Goal: Task Accomplishment & Management: Manage account settings

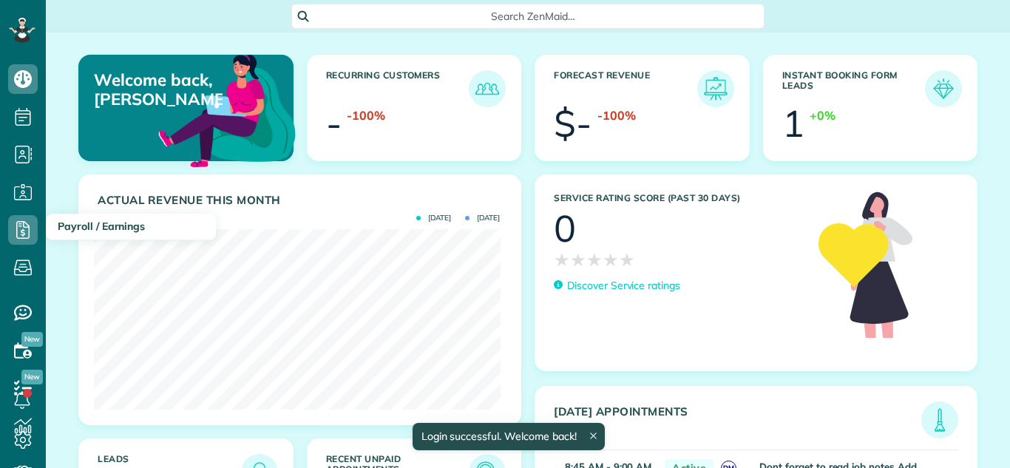
scroll to position [180, 406]
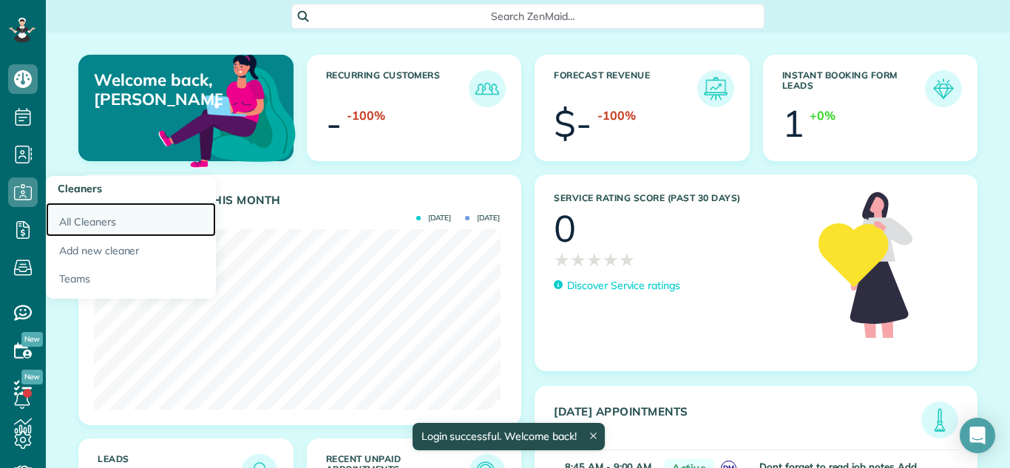
click at [82, 222] on link "All Cleaners" at bounding box center [131, 220] width 170 height 34
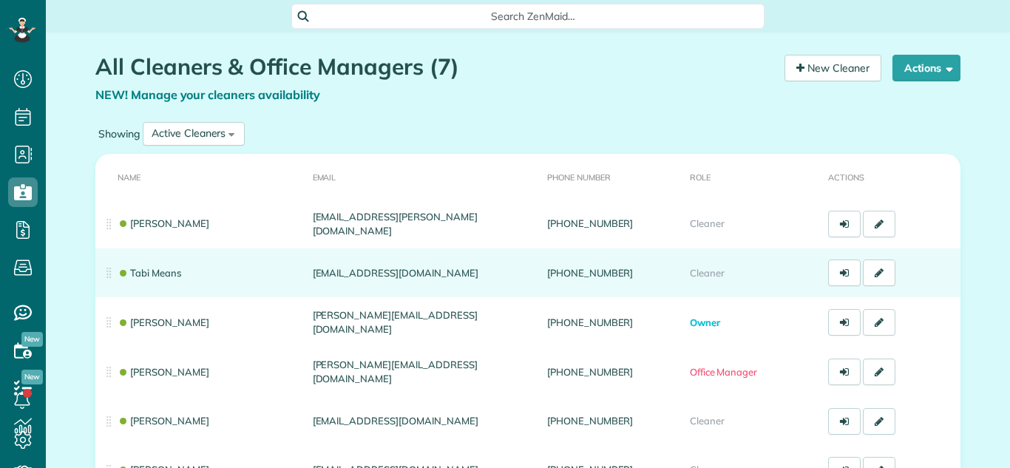
scroll to position [7, 7]
click at [398, 285] on td "[EMAIL_ADDRESS][DOMAIN_NAME]" at bounding box center [424, 272] width 234 height 49
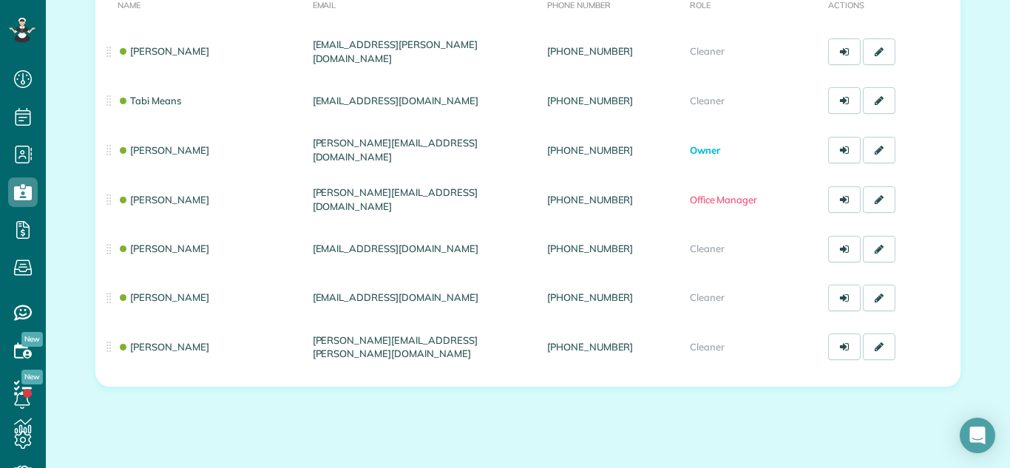
scroll to position [159, 0]
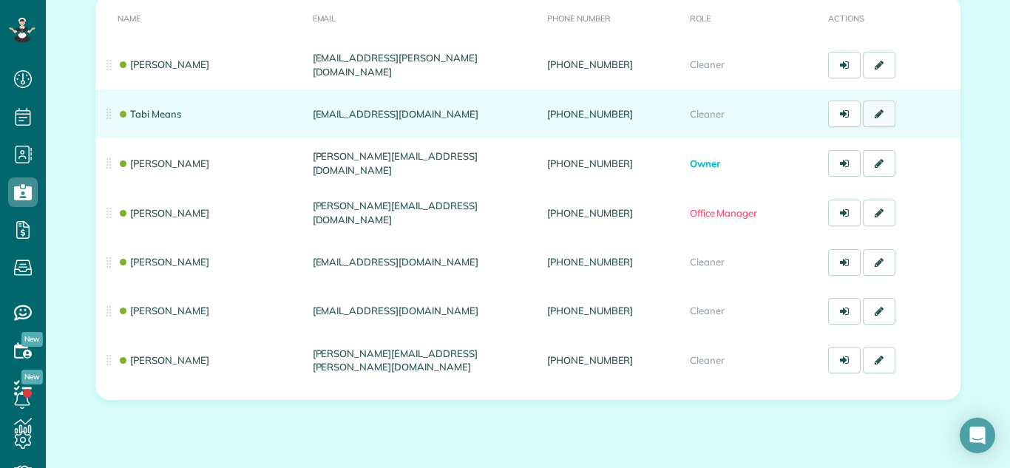
click at [880, 115] on link at bounding box center [879, 114] width 33 height 27
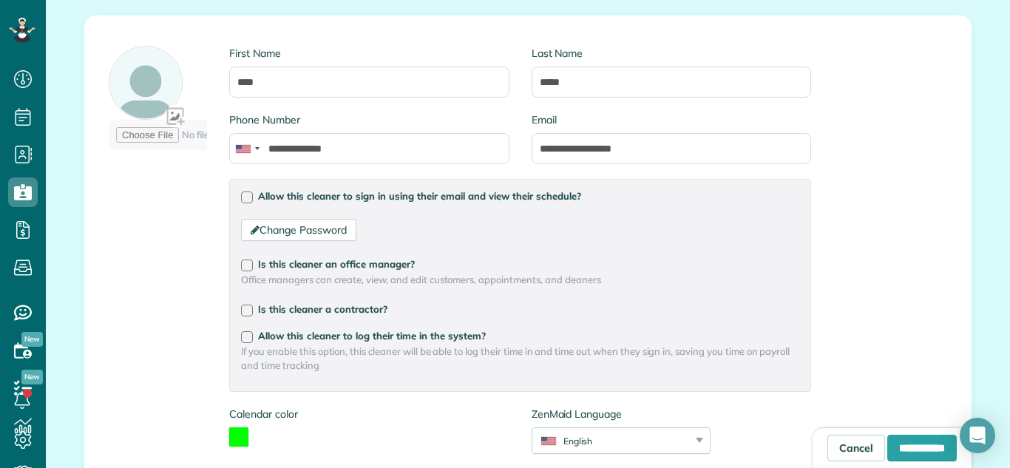
scroll to position [127, 0]
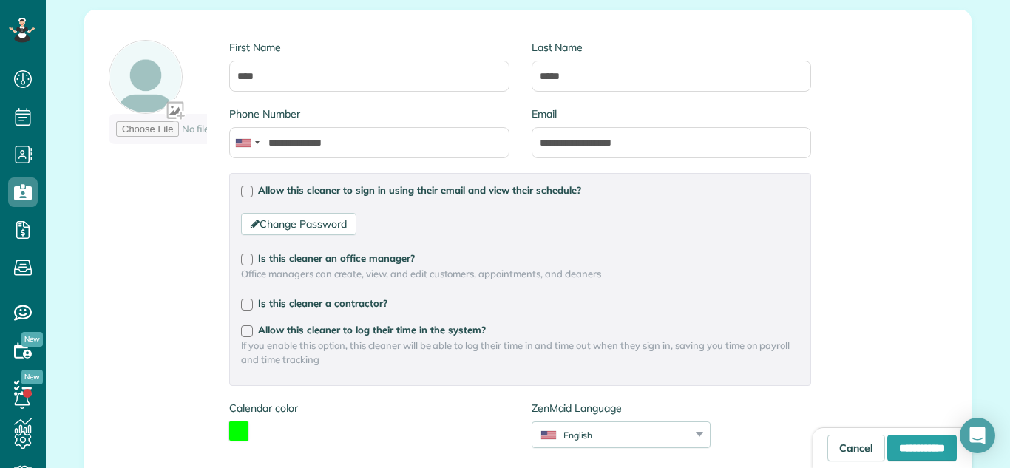
click at [241, 182] on div "Allow this cleaner to sign in using their email and view their schedule? Change…" at bounding box center [520, 279] width 582 height 212
click at [241, 200] on div "Change Password Password Password Confirmation Password Password should contain…" at bounding box center [520, 224] width 558 height 58
click at [242, 194] on div at bounding box center [247, 192] width 12 height 12
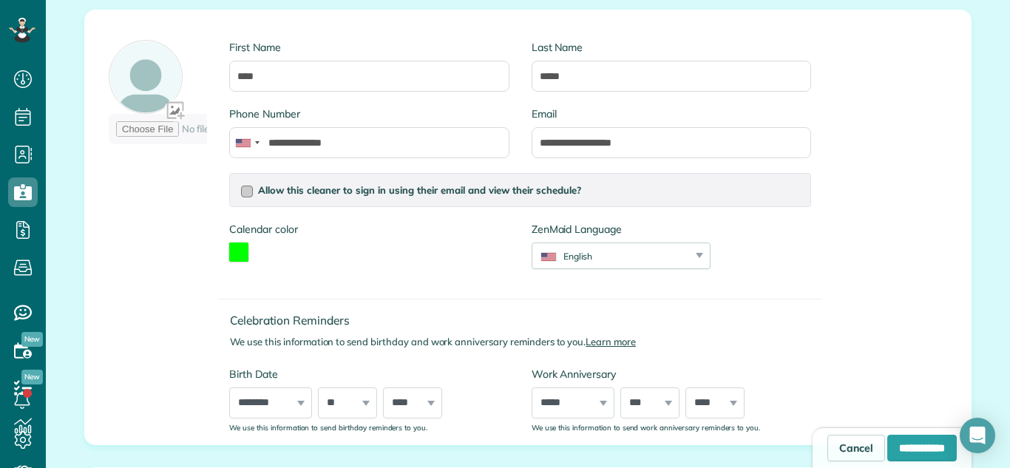
click at [242, 194] on div at bounding box center [247, 192] width 12 height 12
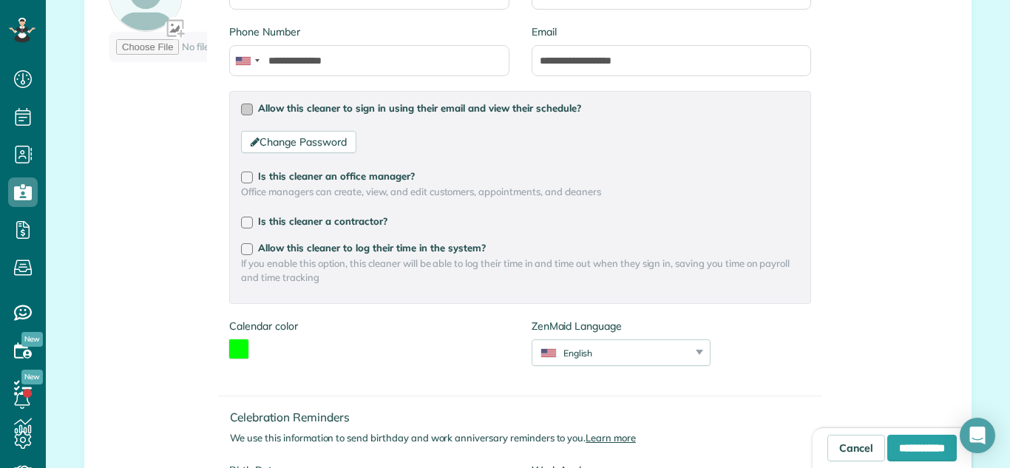
scroll to position [207, 0]
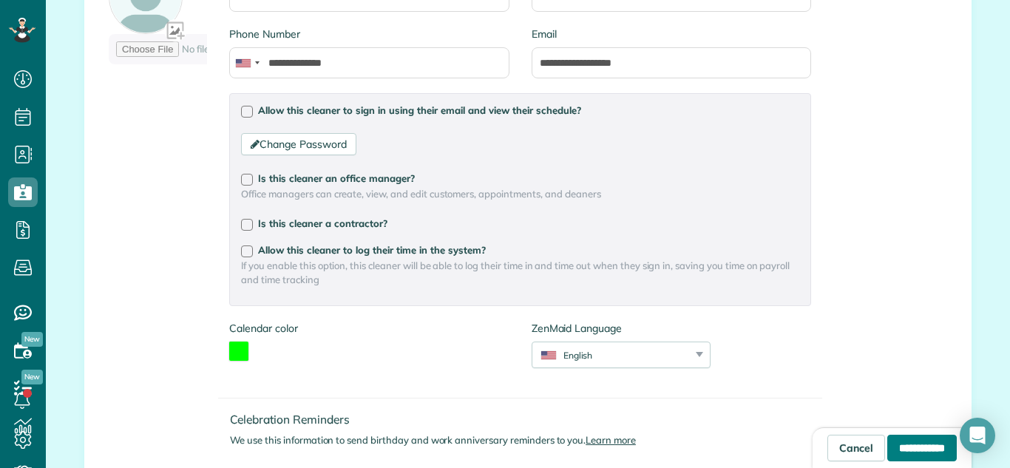
click at [904, 436] on input "**********" at bounding box center [921, 448] width 69 height 27
type input "**********"
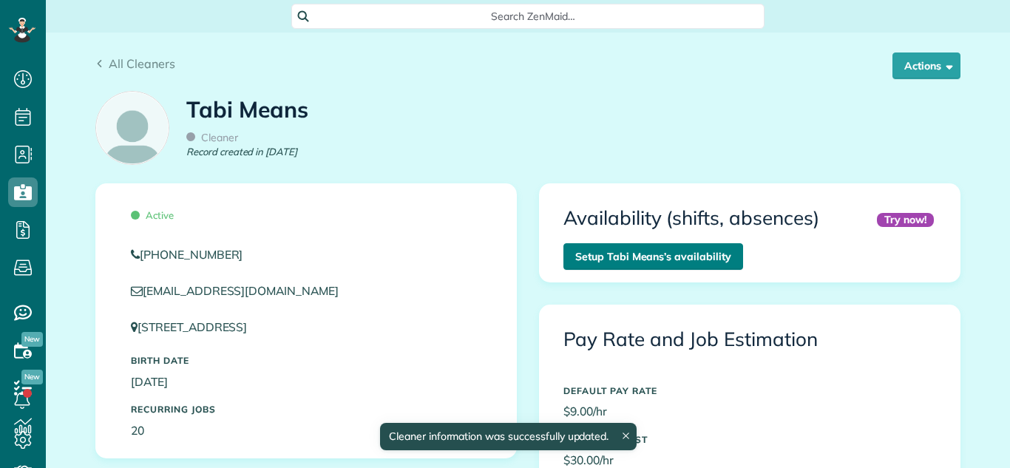
scroll to position [270, 0]
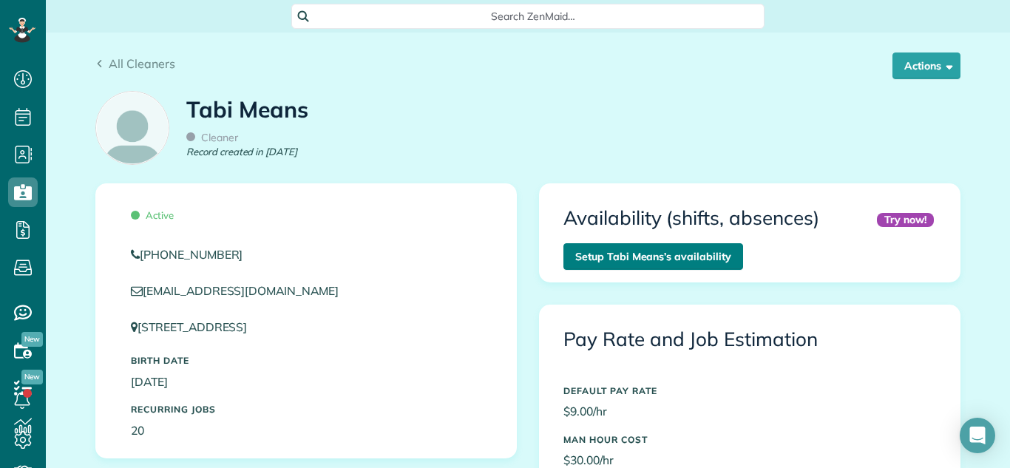
click at [698, 256] on link "Setup Tabi Means’s availability" at bounding box center [653, 256] width 180 height 27
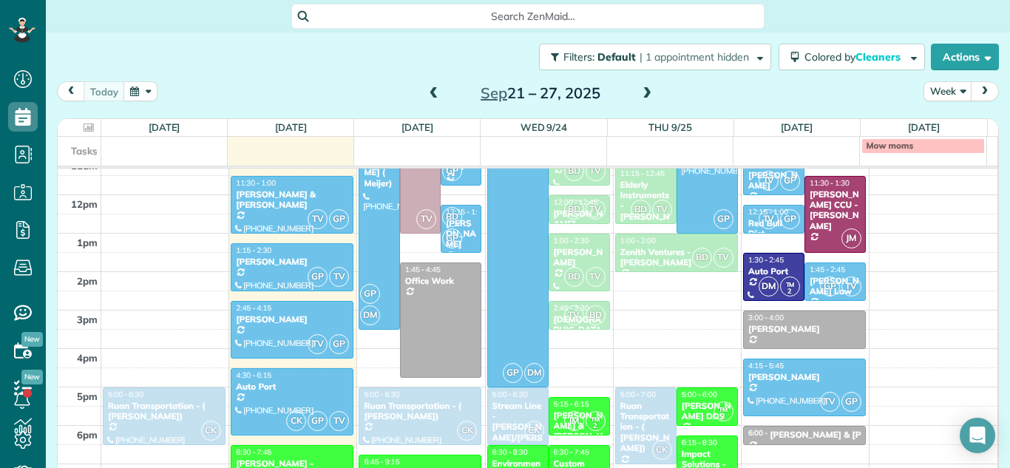
scroll to position [449, 0]
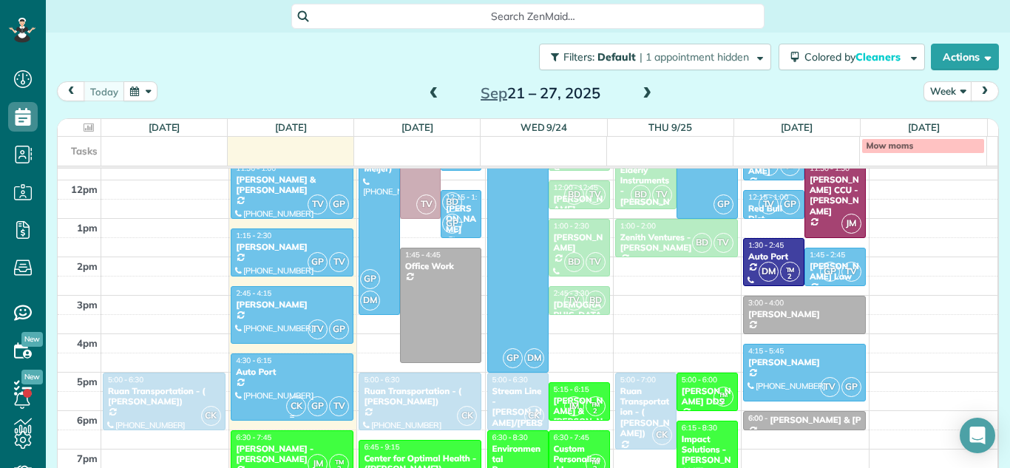
click at [289, 371] on div "Auto Port" at bounding box center [292, 372] width 114 height 10
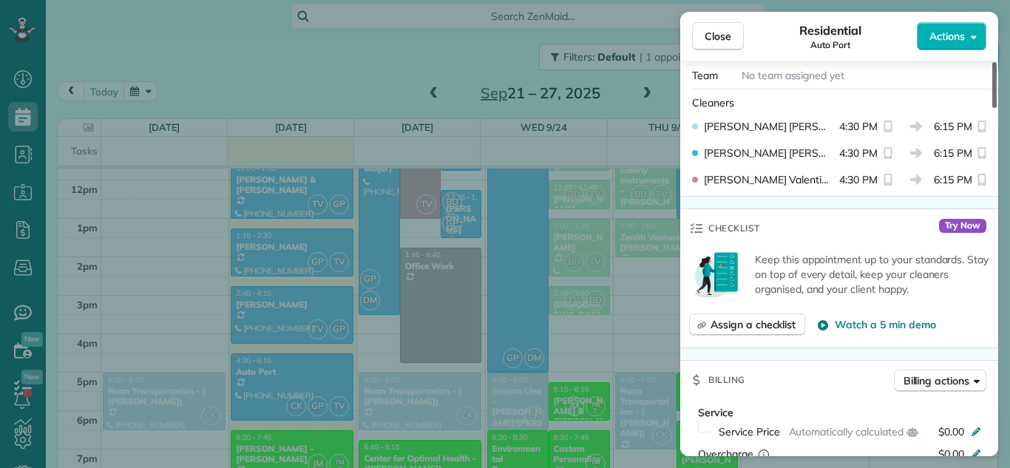
scroll to position [461, 0]
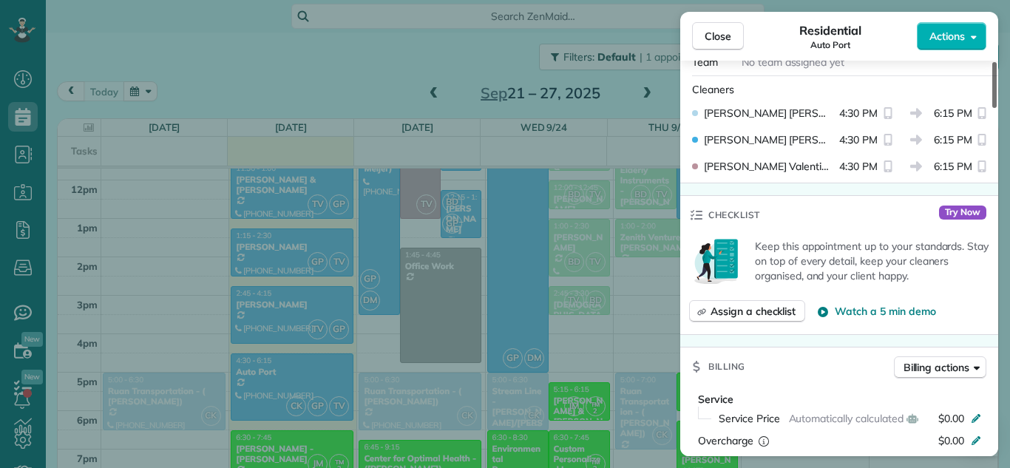
drag, startPoint x: 995, startPoint y: 92, endPoint x: 993, endPoint y: 145, distance: 53.3
click at [993, 108] on div at bounding box center [994, 85] width 4 height 46
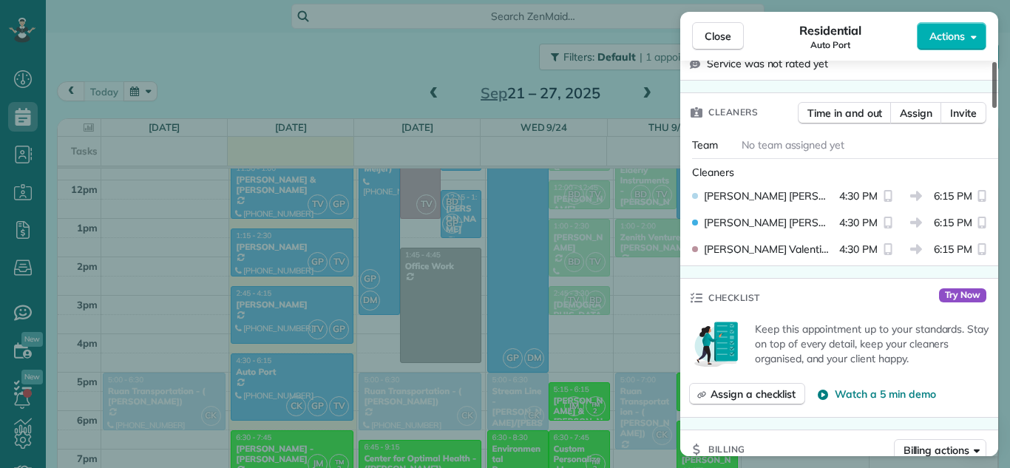
drag, startPoint x: 993, startPoint y: 145, endPoint x: 993, endPoint y: 133, distance: 11.8
click at [993, 108] on div at bounding box center [994, 85] width 4 height 46
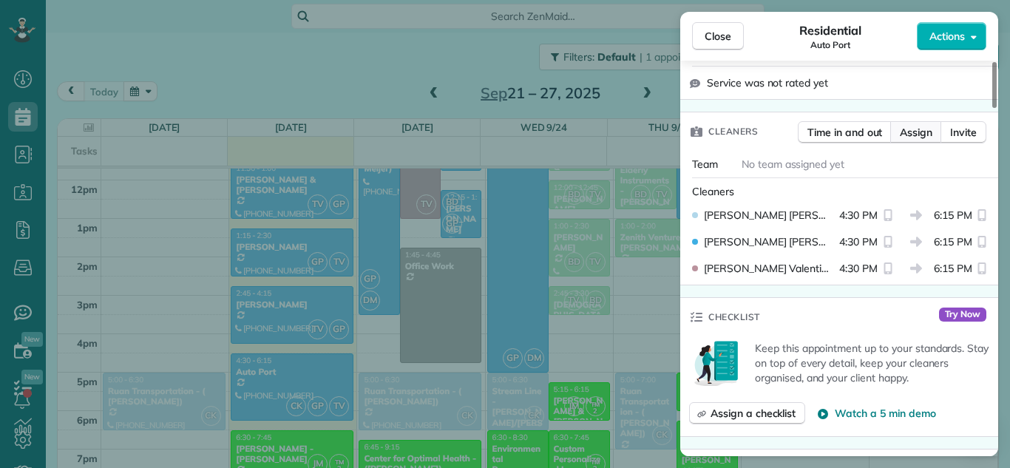
click at [925, 125] on span "Assign" at bounding box center [916, 132] width 33 height 15
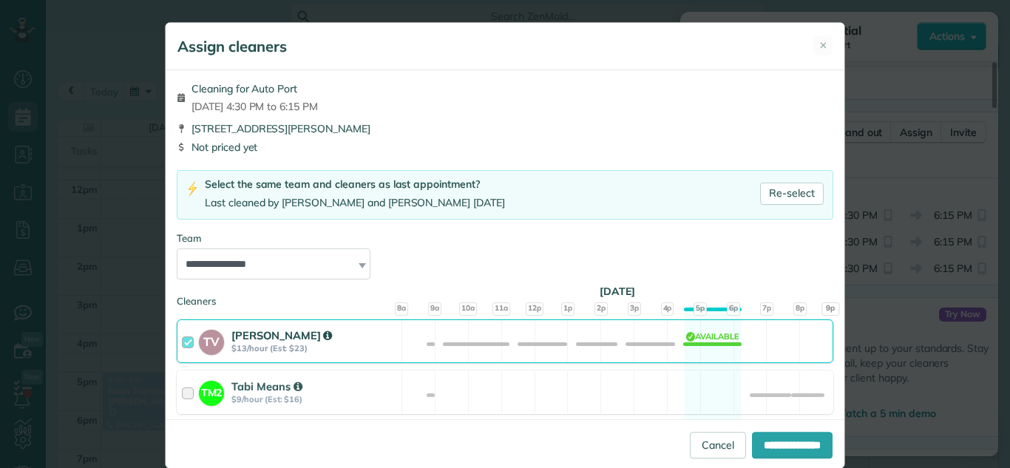
click at [191, 337] on div at bounding box center [190, 340] width 17 height 27
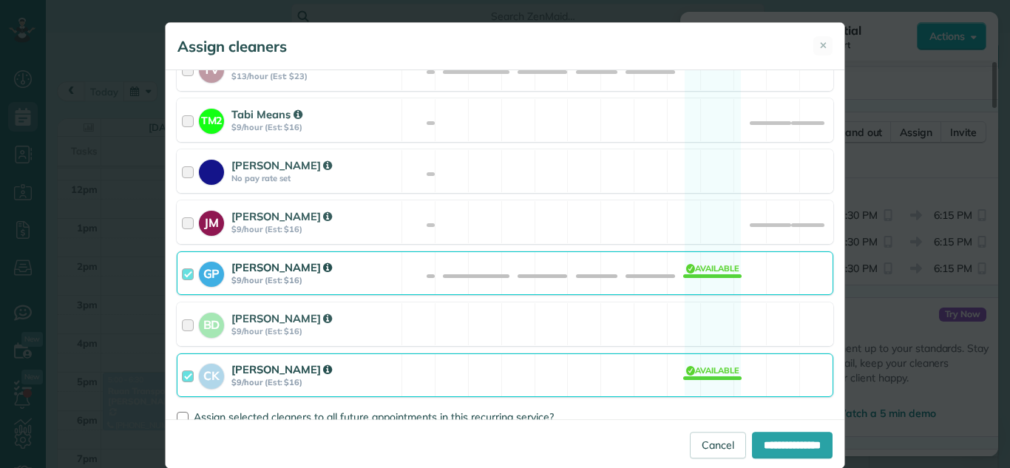
scroll to position [271, 0]
click at [188, 276] on div at bounding box center [190, 274] width 17 height 27
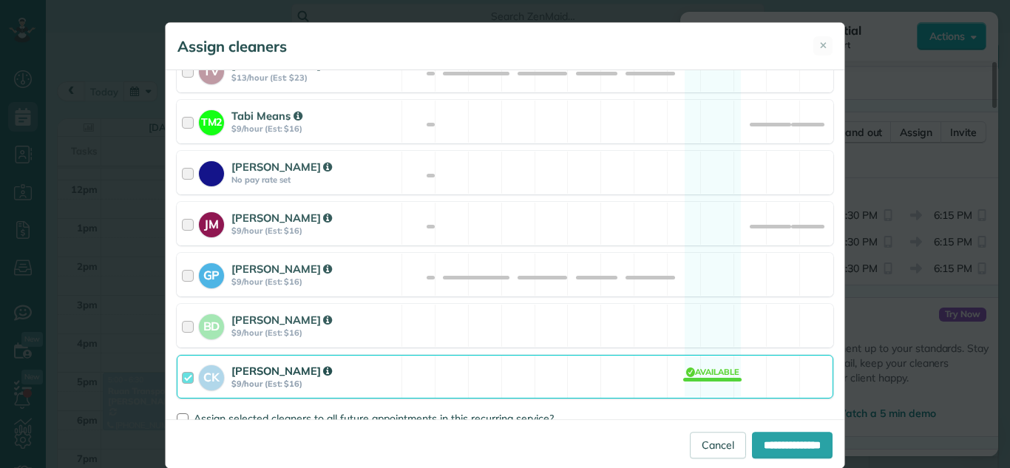
click at [182, 381] on div at bounding box center [190, 376] width 17 height 27
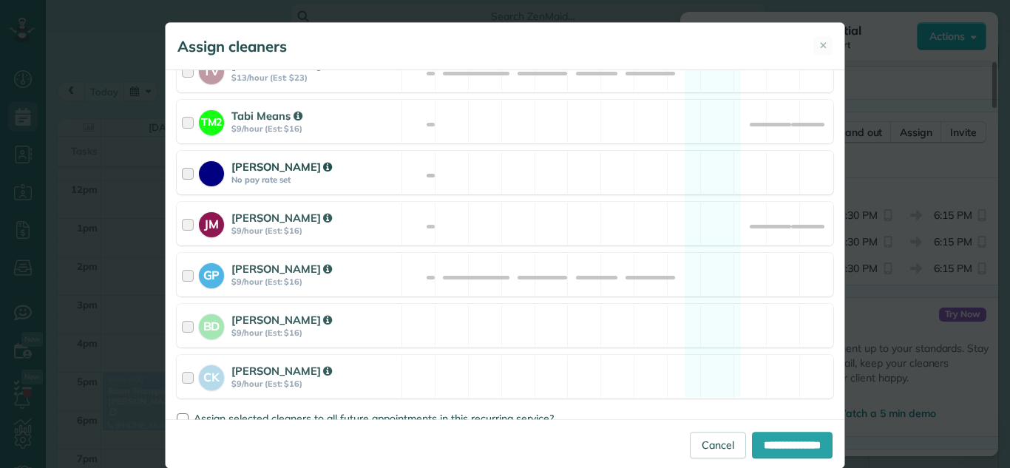
click at [182, 175] on div at bounding box center [190, 172] width 17 height 27
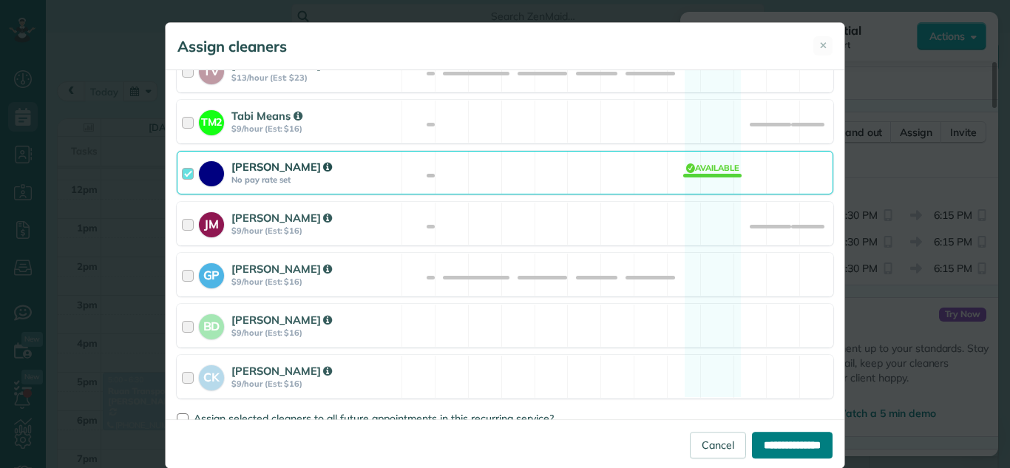
click at [784, 440] on input "**********" at bounding box center [792, 445] width 81 height 27
type input "**********"
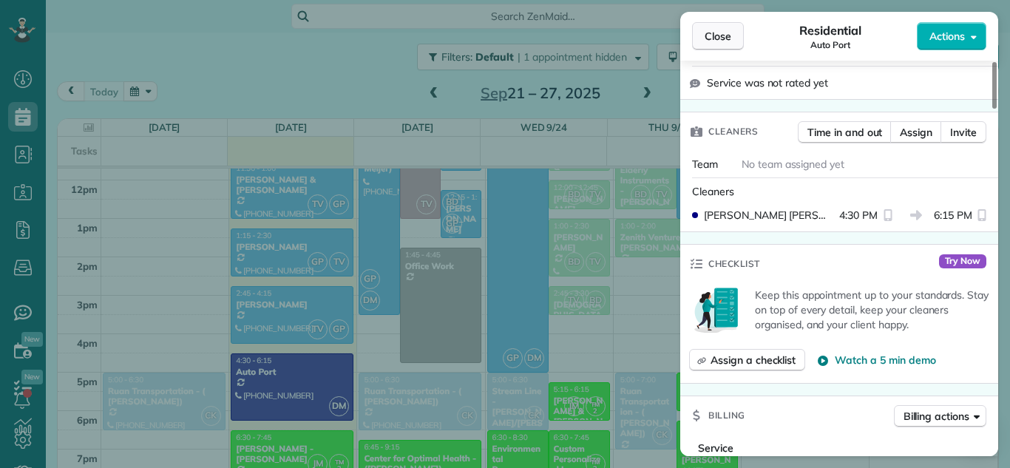
click at [714, 41] on span "Close" at bounding box center [717, 36] width 27 height 15
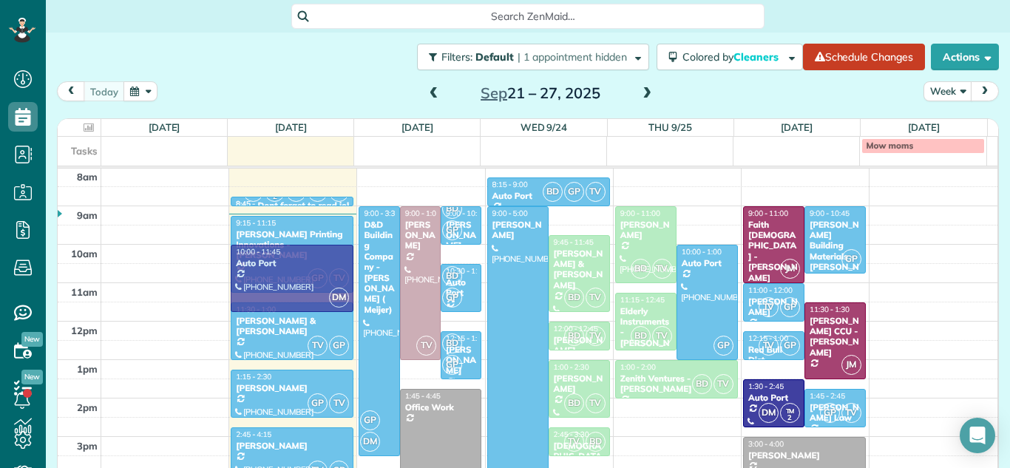
scroll to position [302, 0]
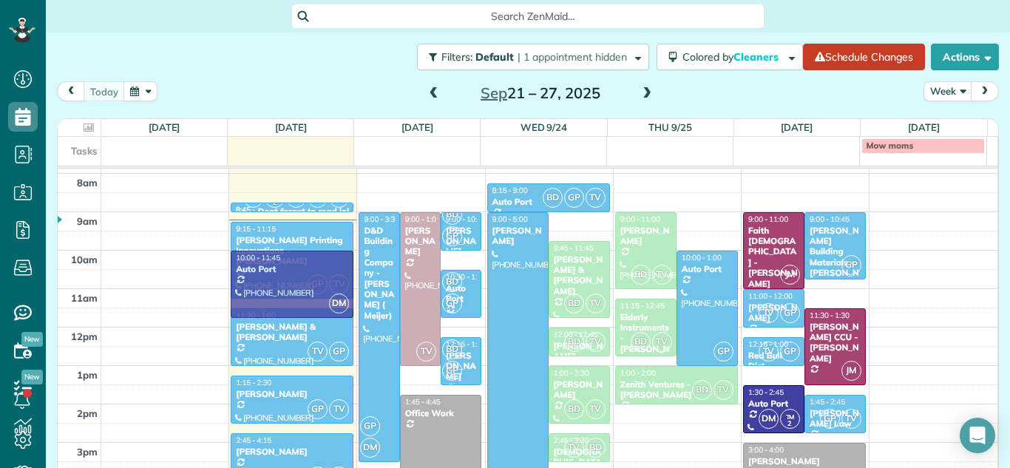
drag, startPoint x: 293, startPoint y: 414, endPoint x: 298, endPoint y: 167, distance: 246.9
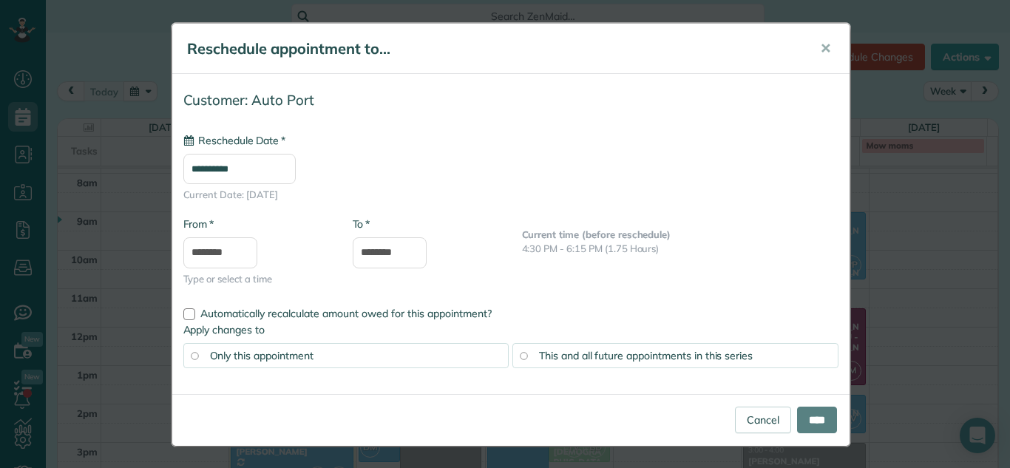
type input "**********"
click at [804, 412] on input "****" at bounding box center [817, 420] width 40 height 27
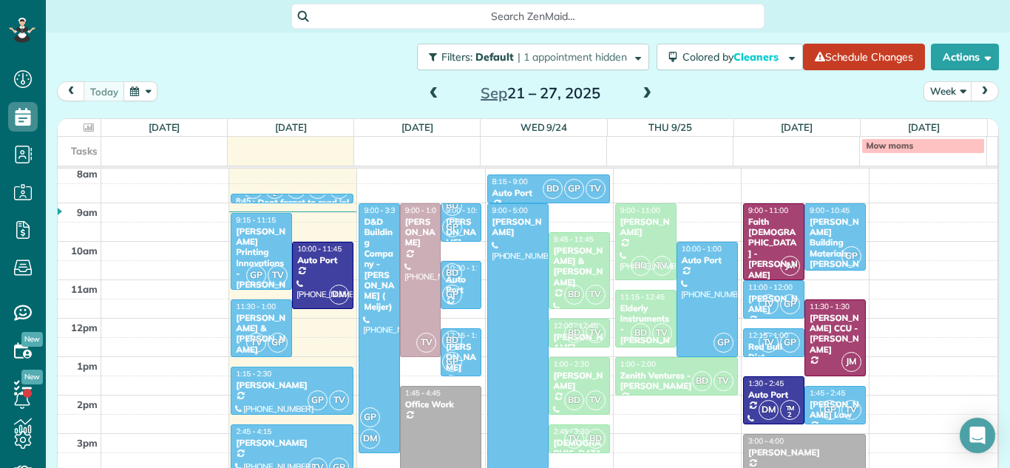
scroll to position [316, 0]
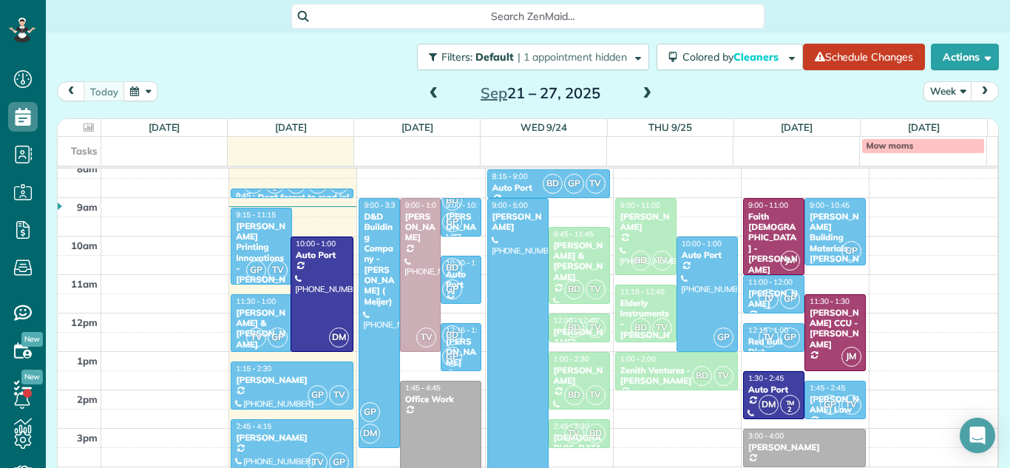
drag, startPoint x: 320, startPoint y: 297, endPoint x: 317, endPoint y: 342, distance: 45.2
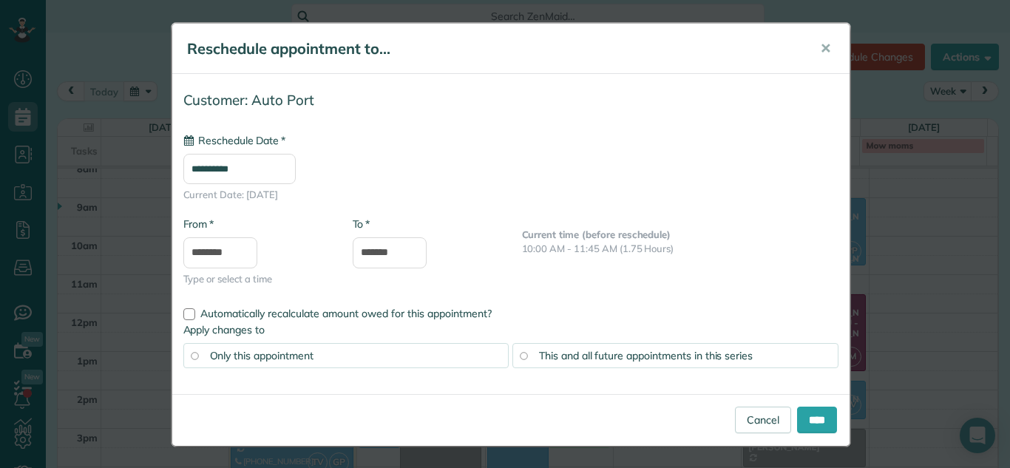
type input "**********"
click at [801, 418] on input "****" at bounding box center [817, 420] width 40 height 27
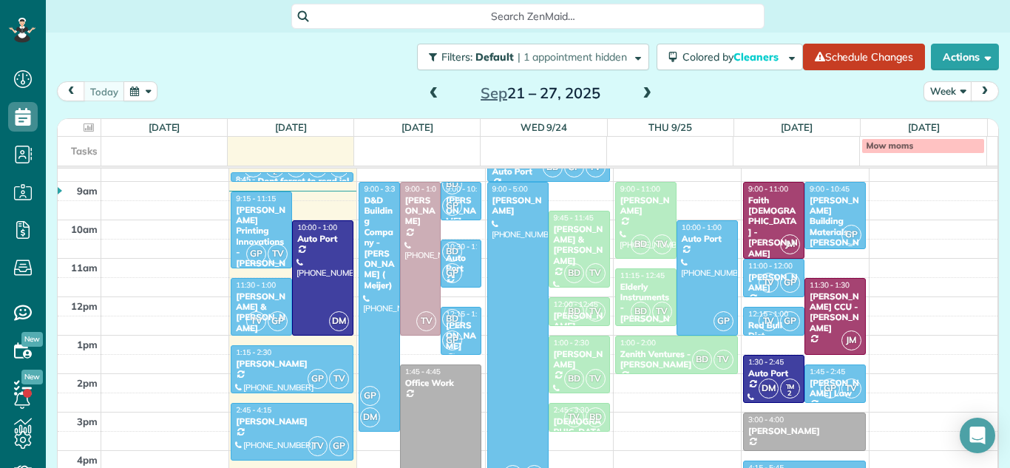
scroll to position [307, 0]
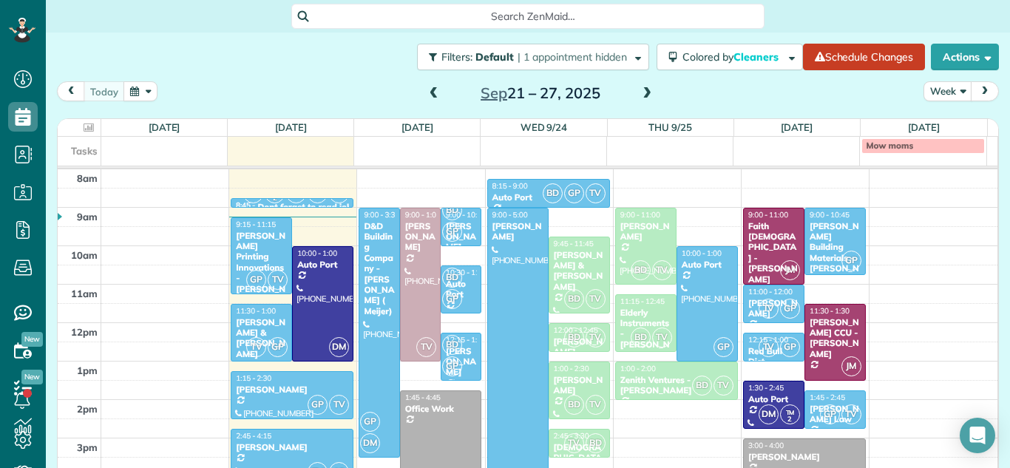
click at [990, 325] on div "Filters: Default | 1 appointment hidden Colored by Cleaners Color by Cleaner Co…" at bounding box center [528, 236] width 964 height 406
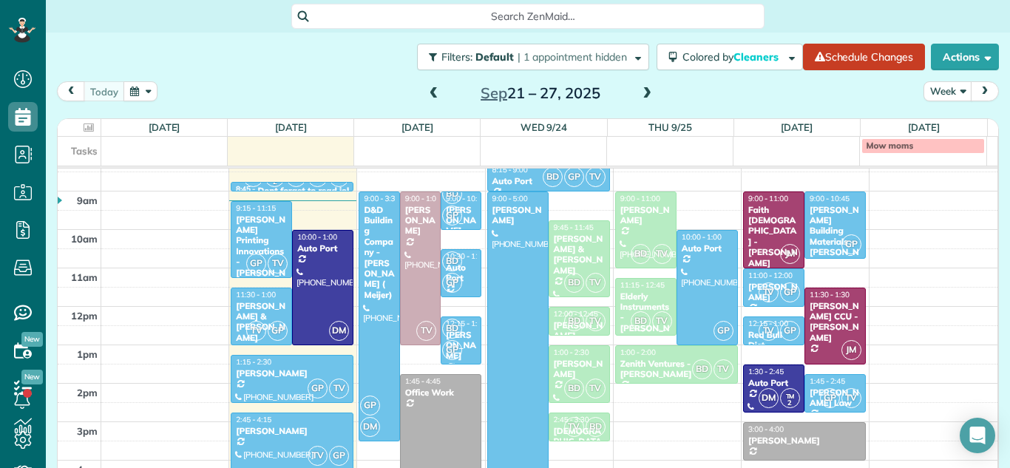
scroll to position [333, 0]
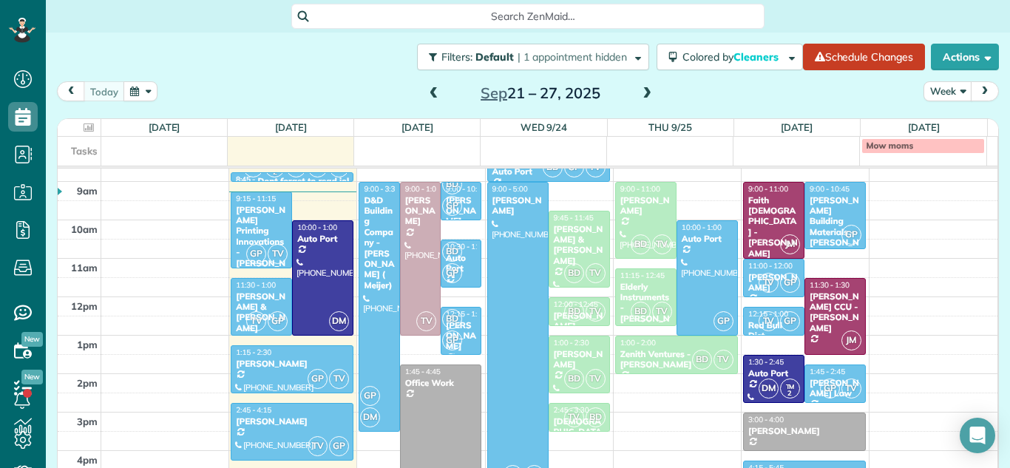
click at [279, 218] on div "[PERSON_NAME] Printing Innovations - [PERSON_NAME]" at bounding box center [261, 242] width 52 height 75
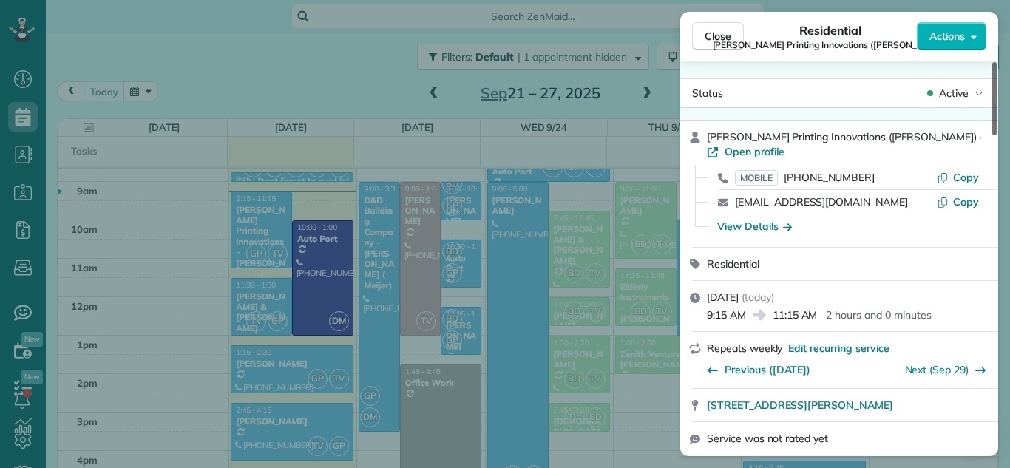
drag, startPoint x: 993, startPoint y: 126, endPoint x: 1003, endPoint y: 82, distance: 44.7
click at [996, 82] on div at bounding box center [994, 98] width 4 height 73
click at [723, 35] on span "Close" at bounding box center [717, 36] width 27 height 15
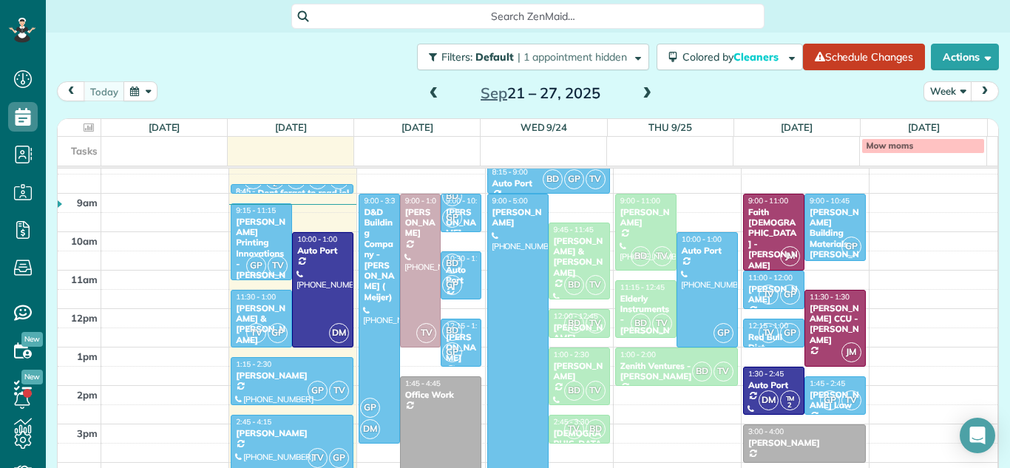
scroll to position [316, 0]
